Goal: Task Accomplishment & Management: Use online tool/utility

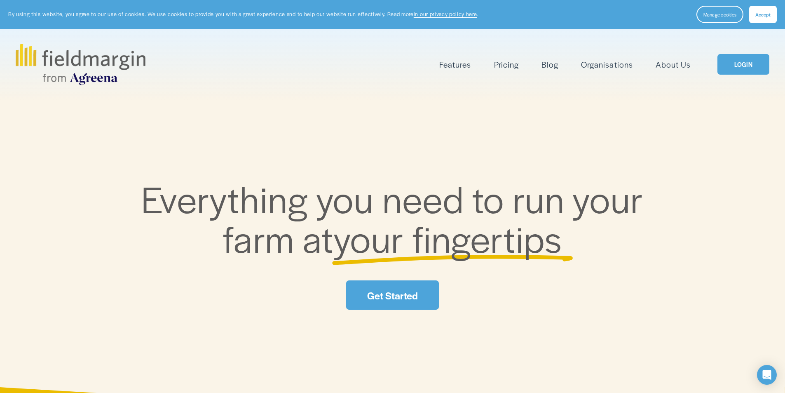
click at [763, 19] on button "Accept" at bounding box center [763, 14] width 28 height 17
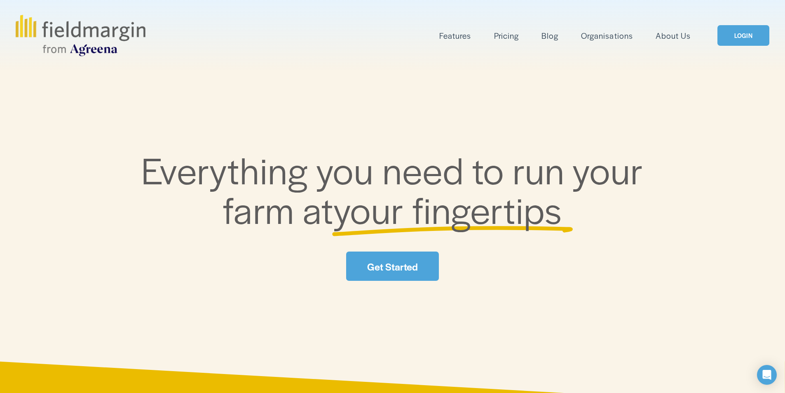
click at [749, 38] on link "LOGIN" at bounding box center [743, 35] width 52 height 21
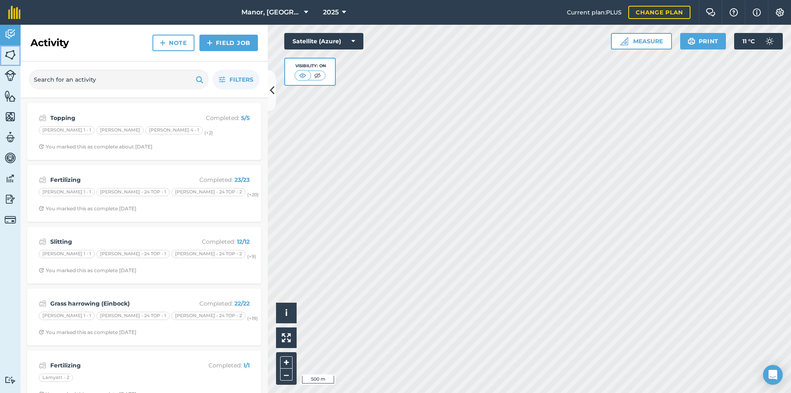
click at [11, 56] on img at bounding box center [11, 55] width 12 height 12
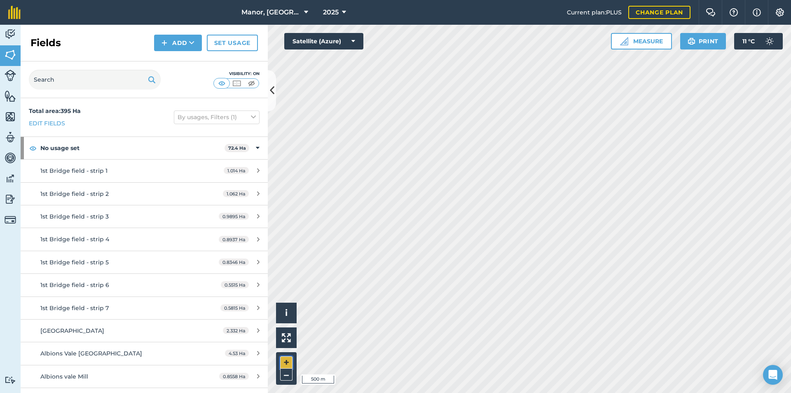
click at [283, 365] on button "+" at bounding box center [286, 362] width 12 height 12
click at [283, 364] on button "+" at bounding box center [286, 362] width 12 height 12
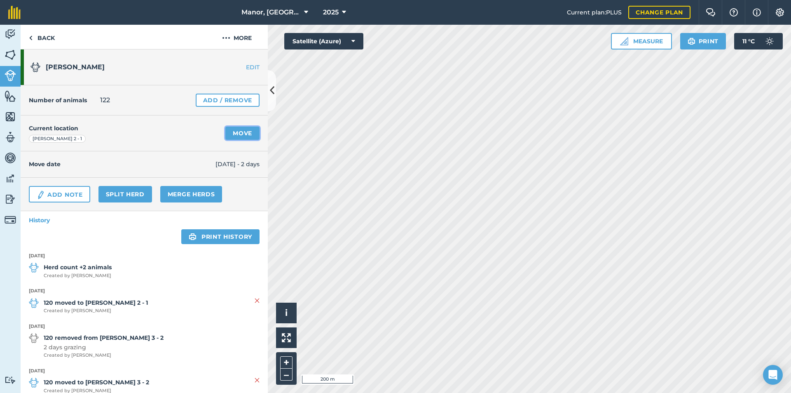
click at [234, 131] on link "Move" at bounding box center [242, 132] width 34 height 13
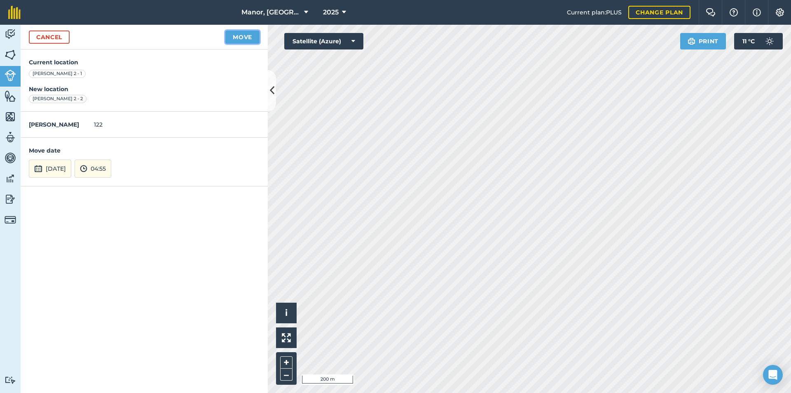
click at [232, 34] on button "Move" at bounding box center [242, 36] width 34 height 13
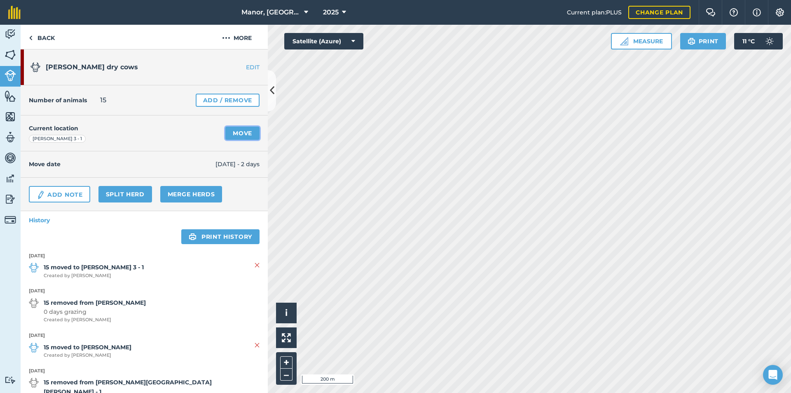
click at [235, 132] on link "Move" at bounding box center [242, 132] width 34 height 13
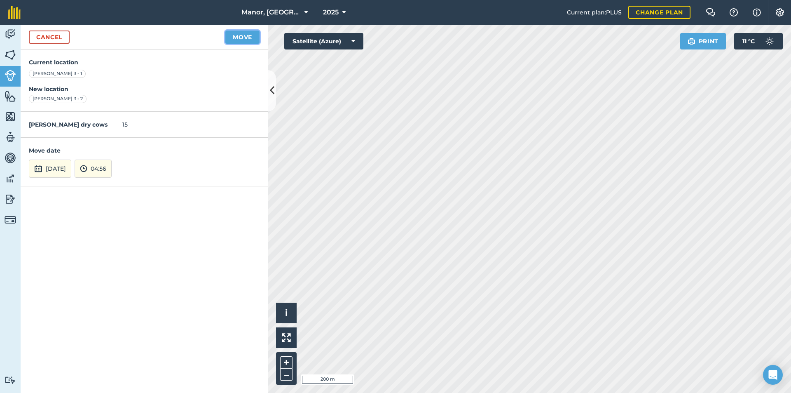
click at [235, 35] on button "Move" at bounding box center [242, 36] width 34 height 13
